Goal: Find specific page/section: Find specific page/section

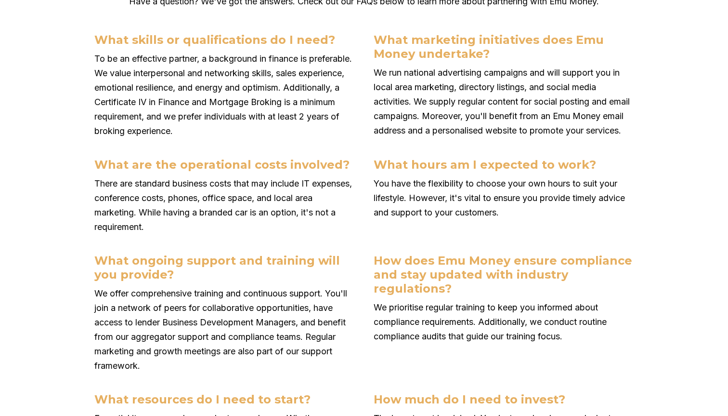
scroll to position [3418, 0]
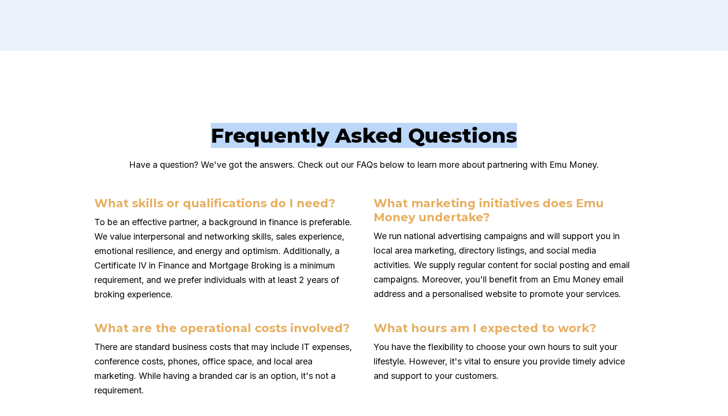
drag, startPoint x: 214, startPoint y: 147, endPoint x: 564, endPoint y: 152, distance: 349.7
click at [564, 148] on h2 "Frequently Asked Questions" at bounding box center [363, 135] width 539 height 25
copy h2 "Frequently Asked Questions"
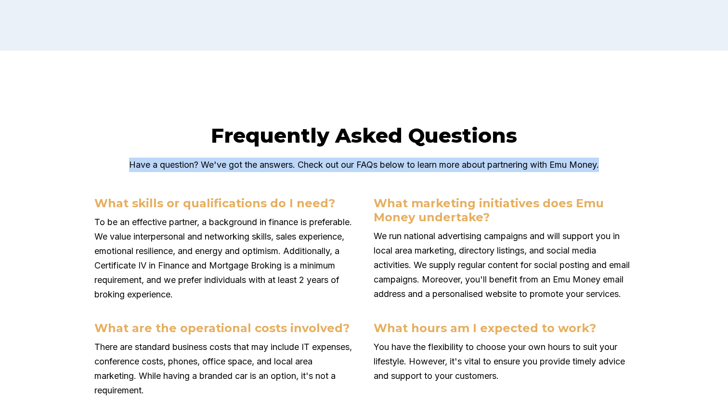
drag, startPoint x: 124, startPoint y: 179, endPoint x: 371, endPoint y: 191, distance: 247.9
click at [615, 172] on p "Have a question? We've got the answers. Check out our FAQs below to learn more …" at bounding box center [363, 165] width 539 height 14
copy p "Have a question? We've got the answers. Check out our FAQs below to learn more …"
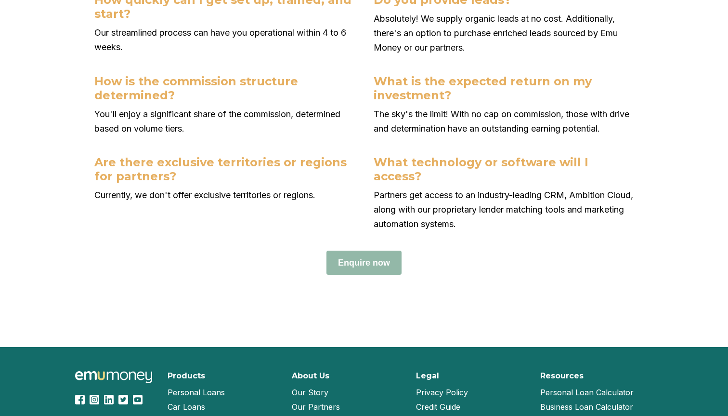
scroll to position [4066, 0]
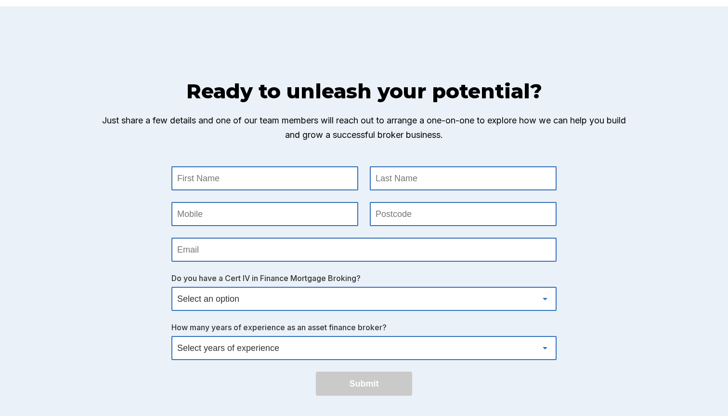
scroll to position [3005, 0]
